Goal: Information Seeking & Learning: Find specific fact

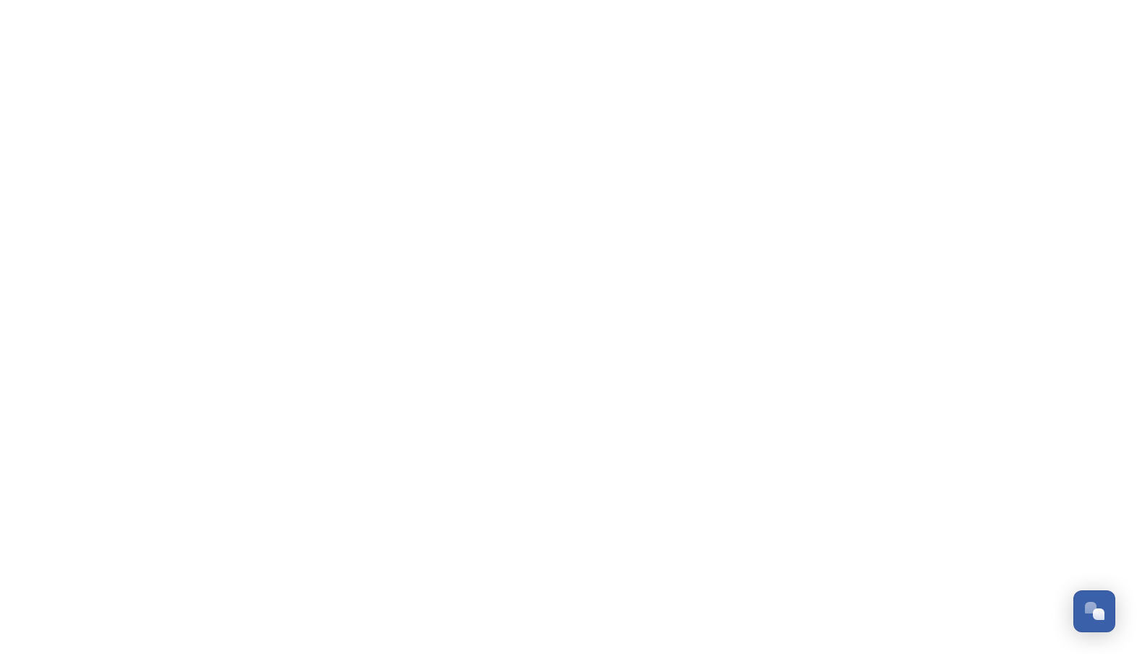
scroll to position [1445, 0]
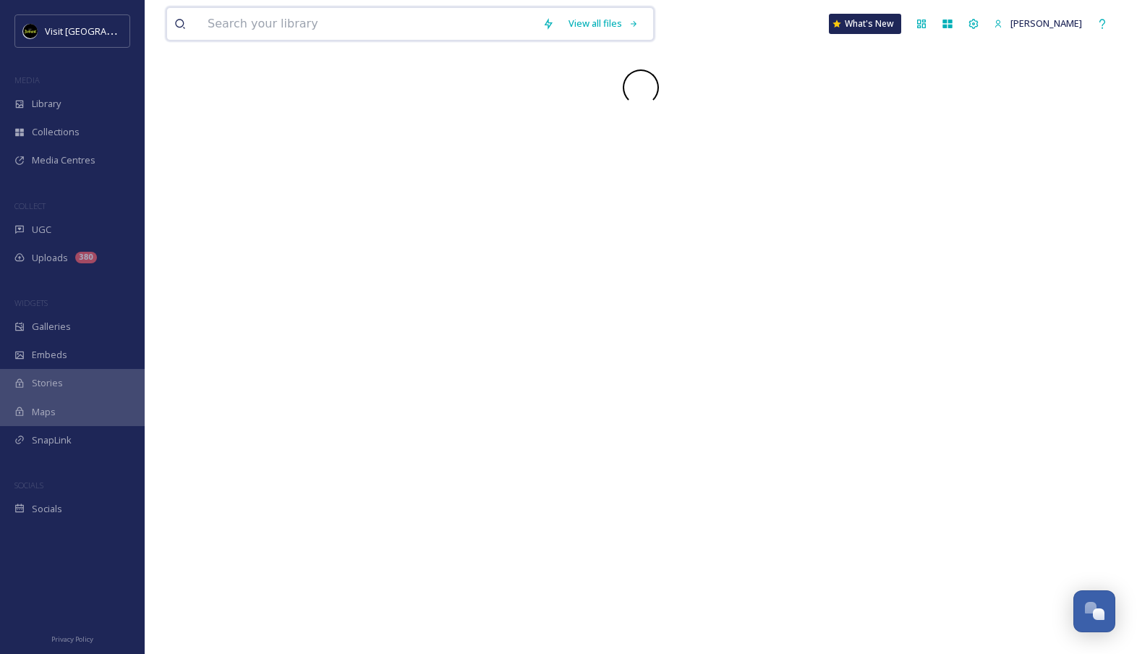
click at [300, 31] on input at bounding box center [367, 24] width 335 height 32
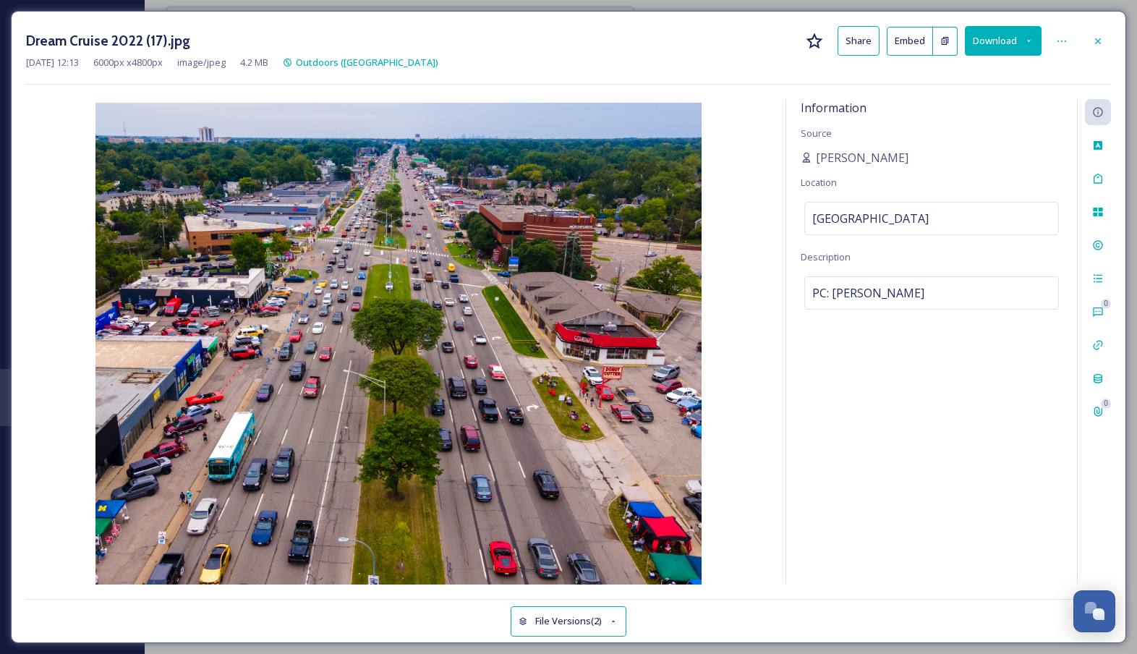
type input "labor"
click at [1103, 43] on icon at bounding box center [1099, 41] width 12 height 12
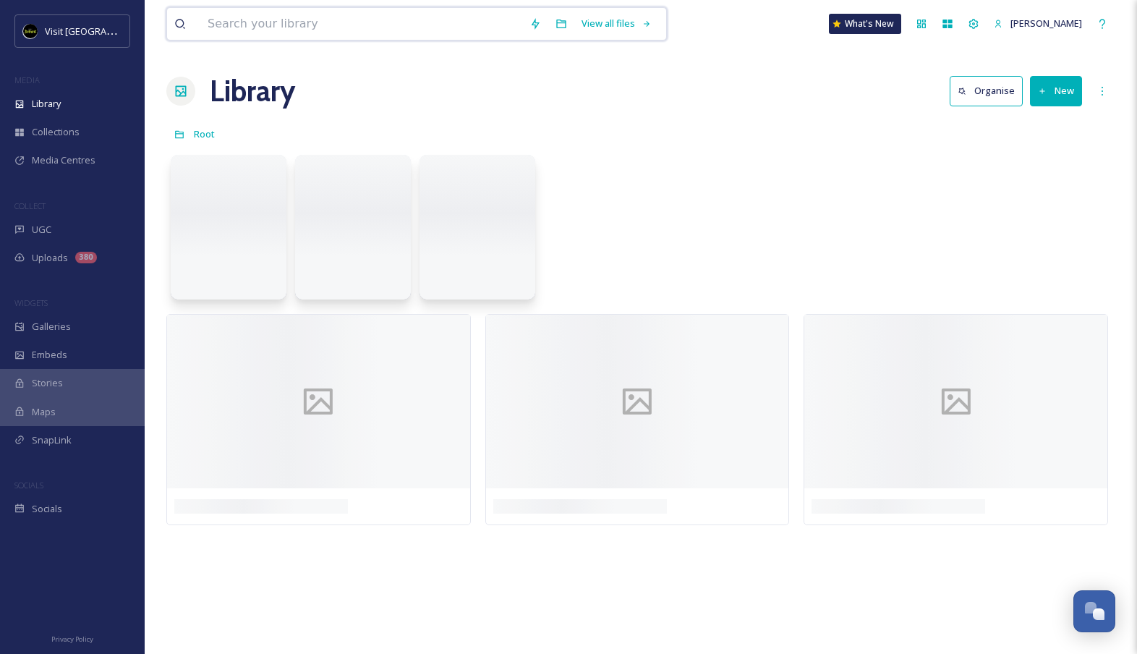
click at [336, 34] on input at bounding box center [361, 24] width 322 height 32
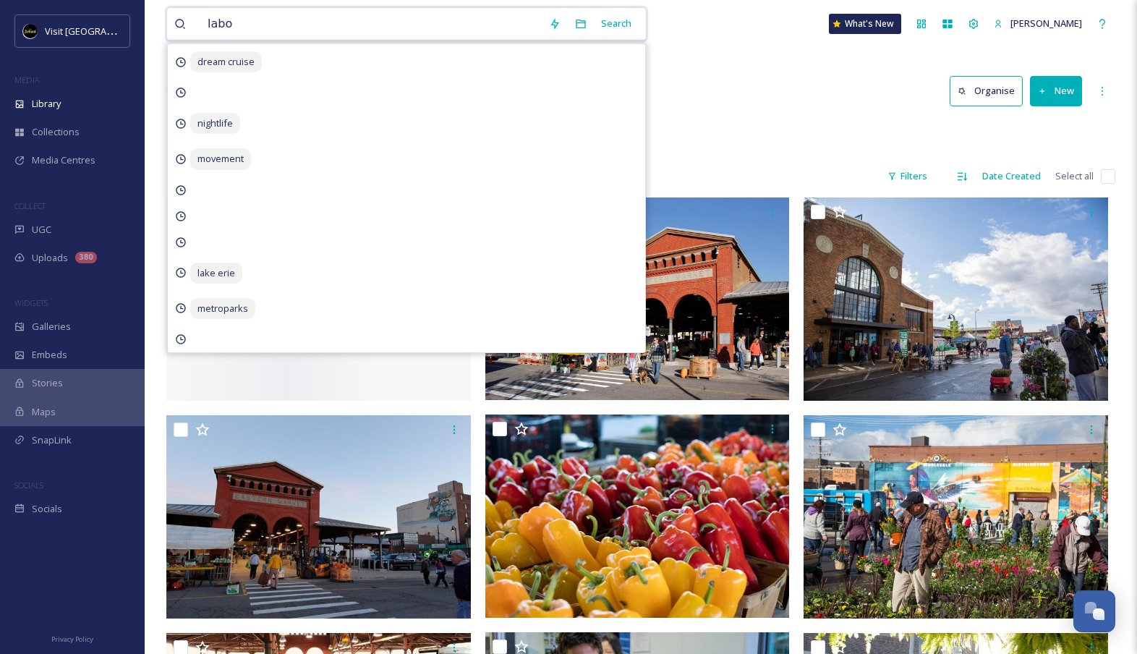
type input "labor"
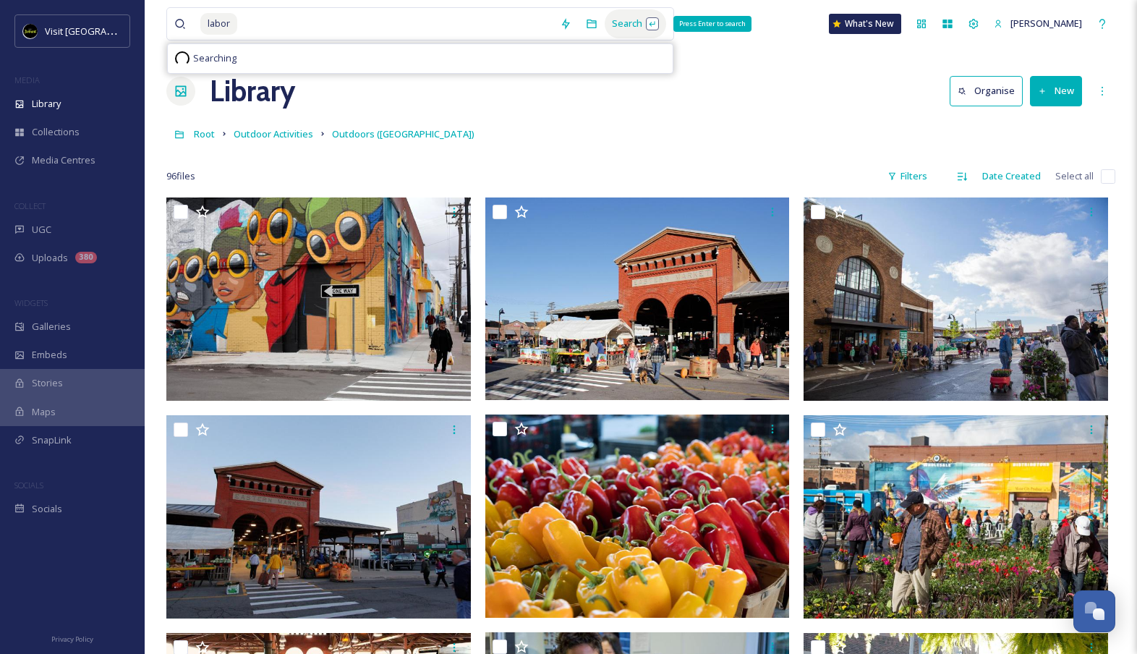
click at [651, 20] on div "Search Press Enter to search" at bounding box center [636, 23] width 62 height 28
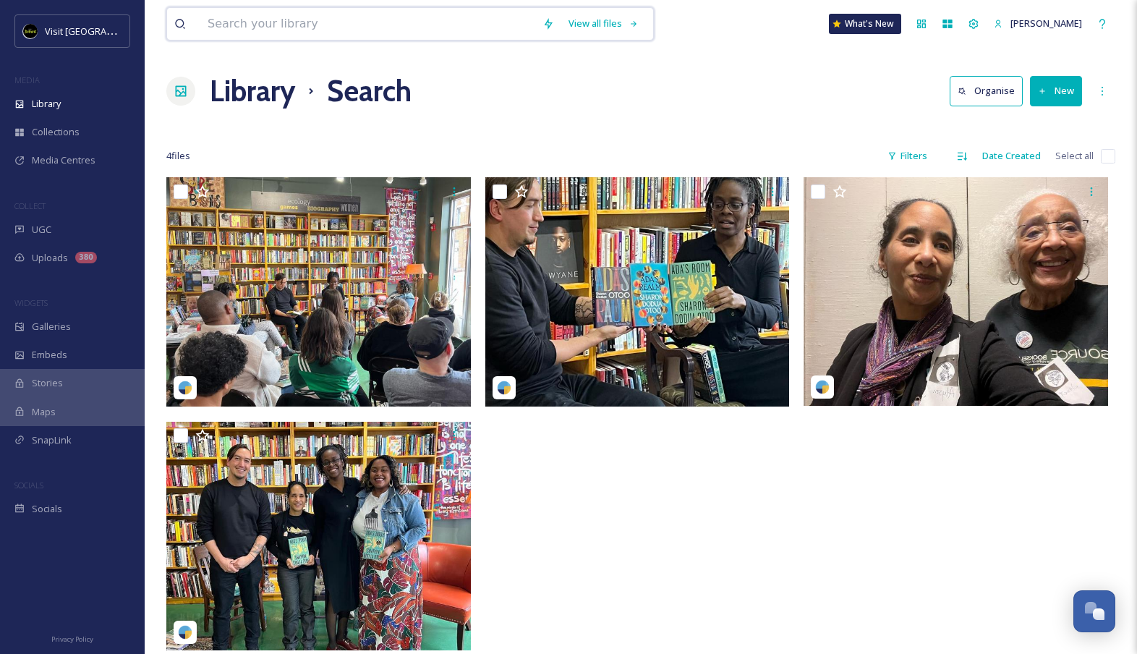
click at [311, 26] on input at bounding box center [367, 24] width 335 height 32
click at [618, 31] on div "Search" at bounding box center [603, 23] width 45 height 28
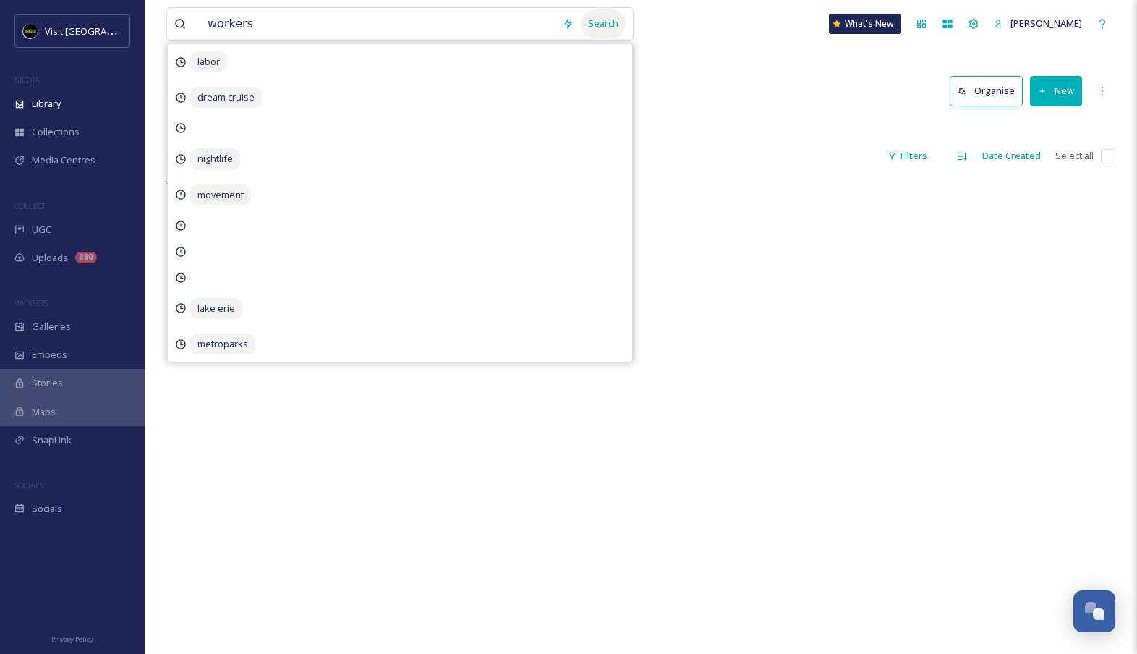
click at [614, 30] on div "Search" at bounding box center [603, 23] width 45 height 28
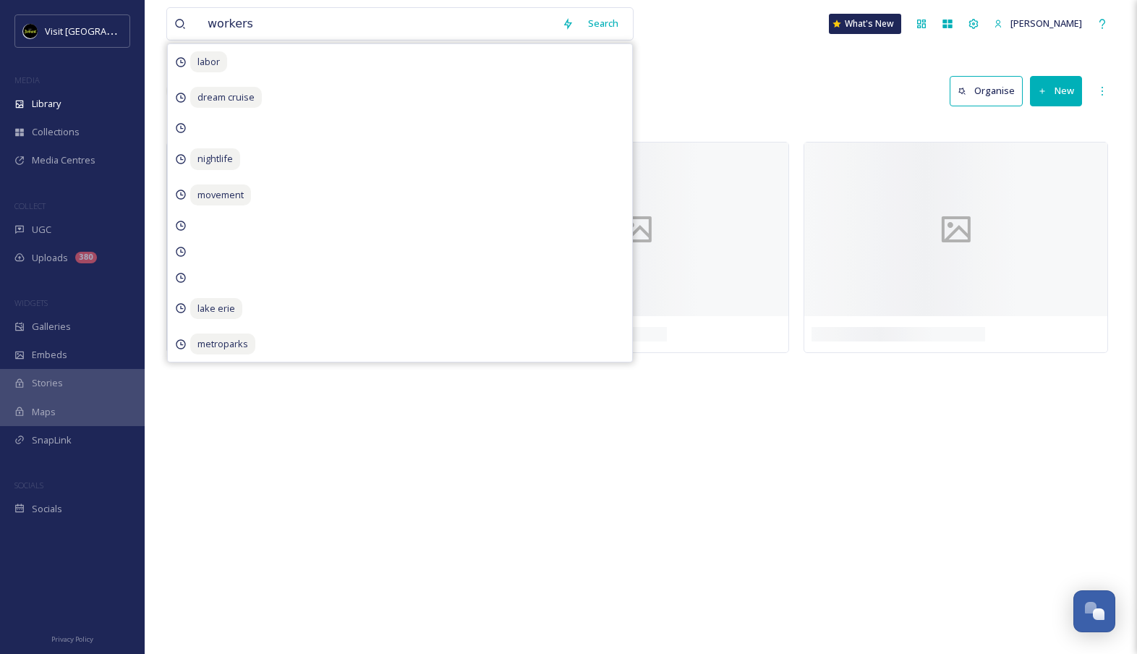
click at [719, 47] on div "workers Search labor dream cruise nightlife movement lake erie metroparks What'…" at bounding box center [640, 24] width 949 height 48
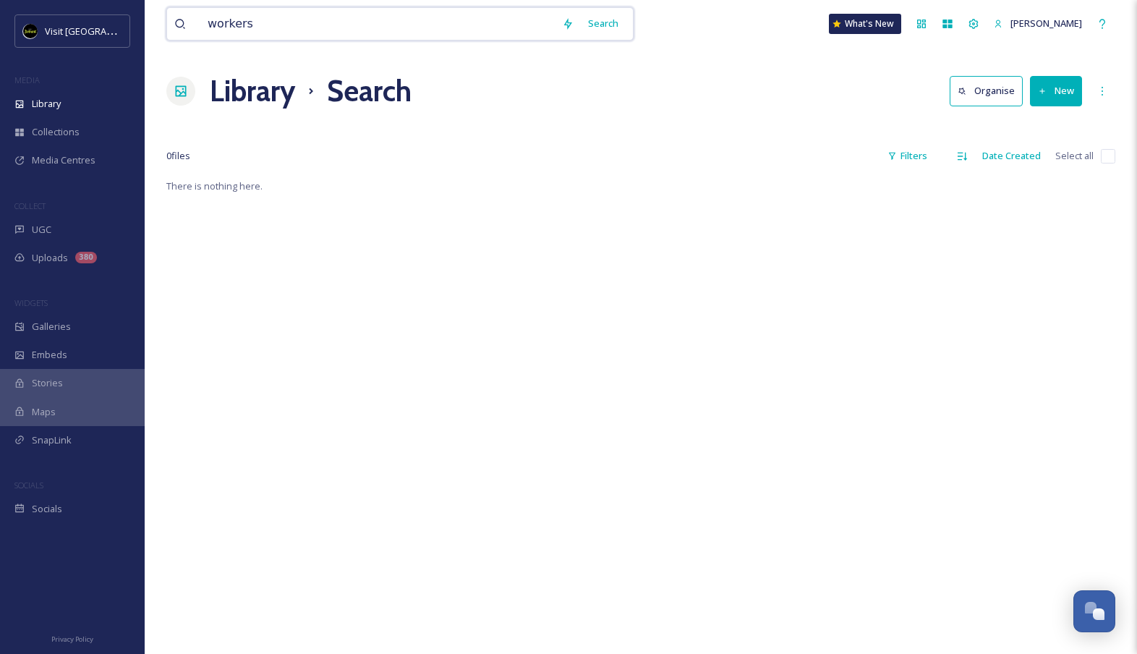
click at [452, 25] on input "workers" at bounding box center [377, 24] width 355 height 32
type input "work"
click at [622, 24] on div "Search" at bounding box center [603, 23] width 45 height 28
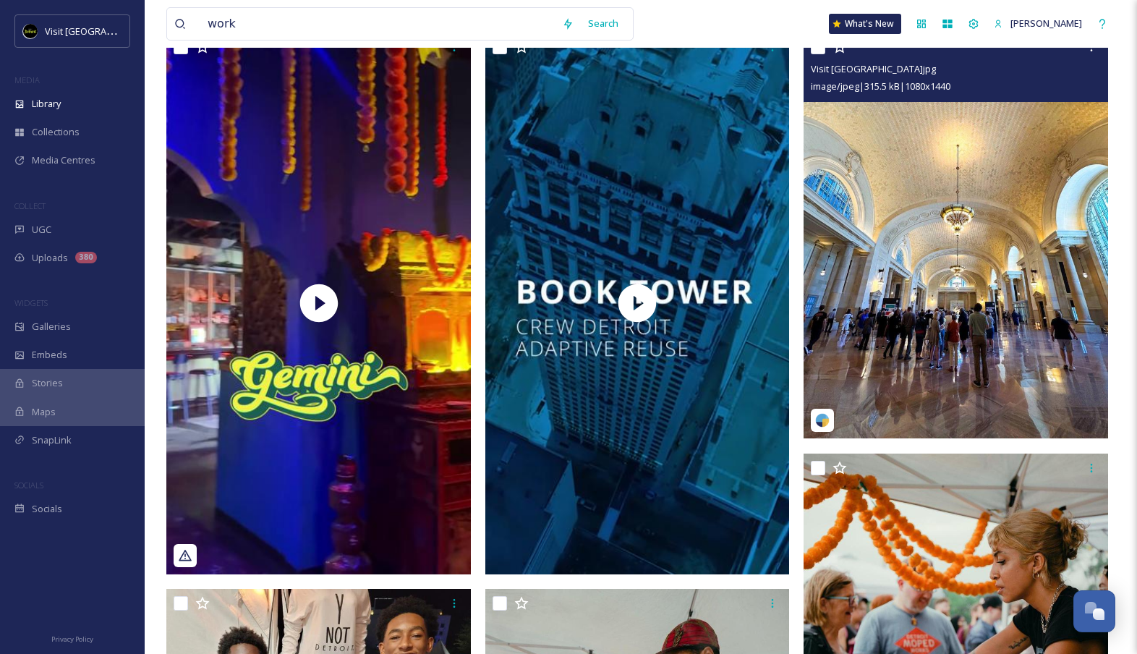
scroll to position [299, 0]
